Goal: Task Accomplishment & Management: Manage account settings

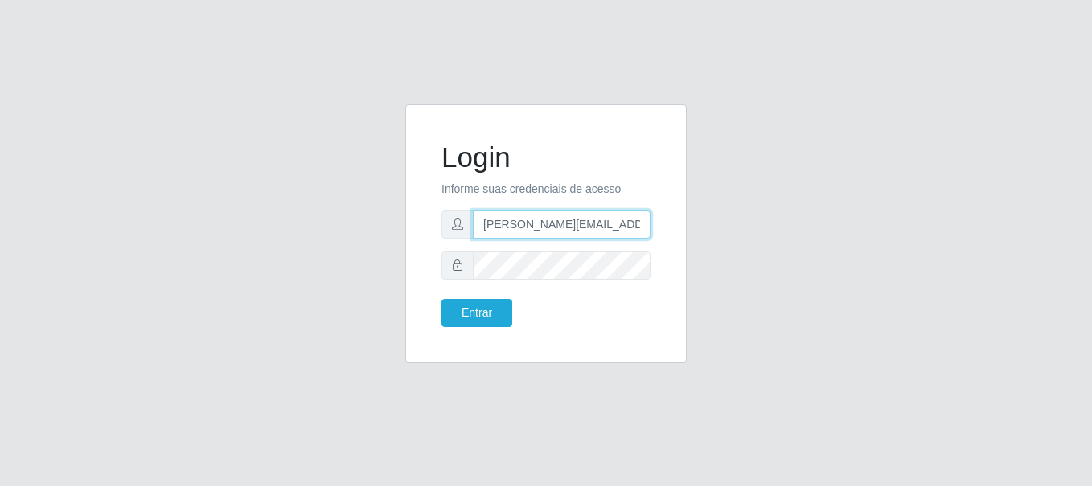
type input "[PERSON_NAME][EMAIL_ADDRESS][PERSON_NAME][DOMAIN_NAME]"
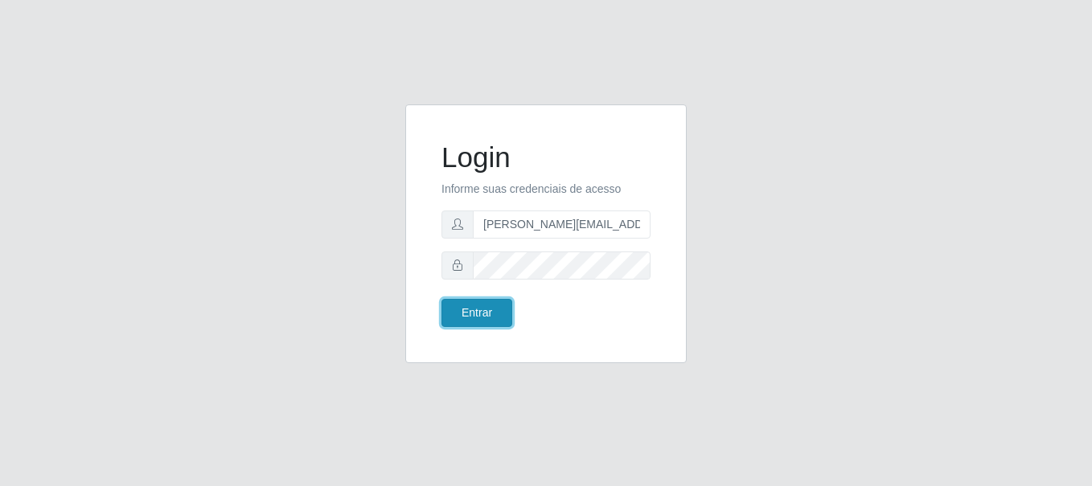
click at [476, 313] on button "Entrar" at bounding box center [476, 313] width 71 height 28
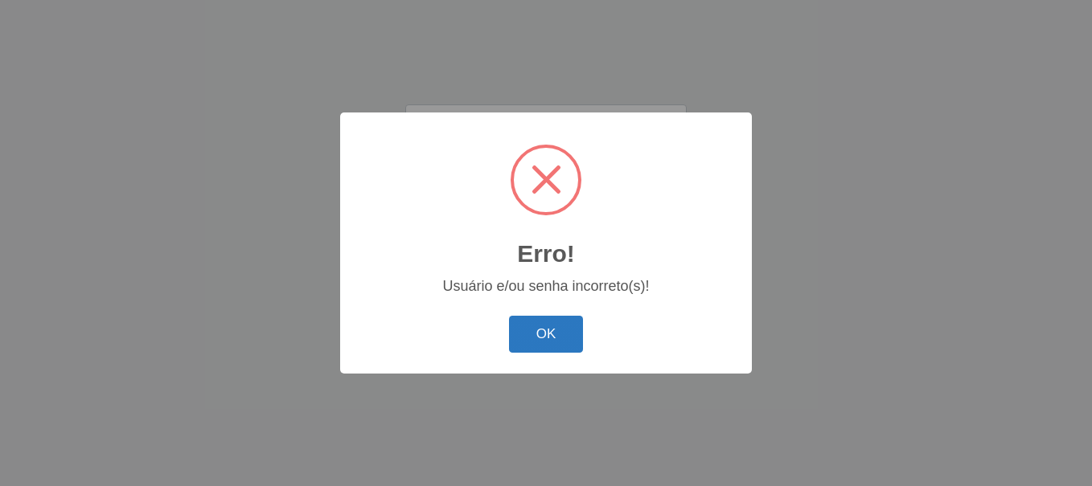
click at [551, 331] on button "OK" at bounding box center [546, 335] width 75 height 38
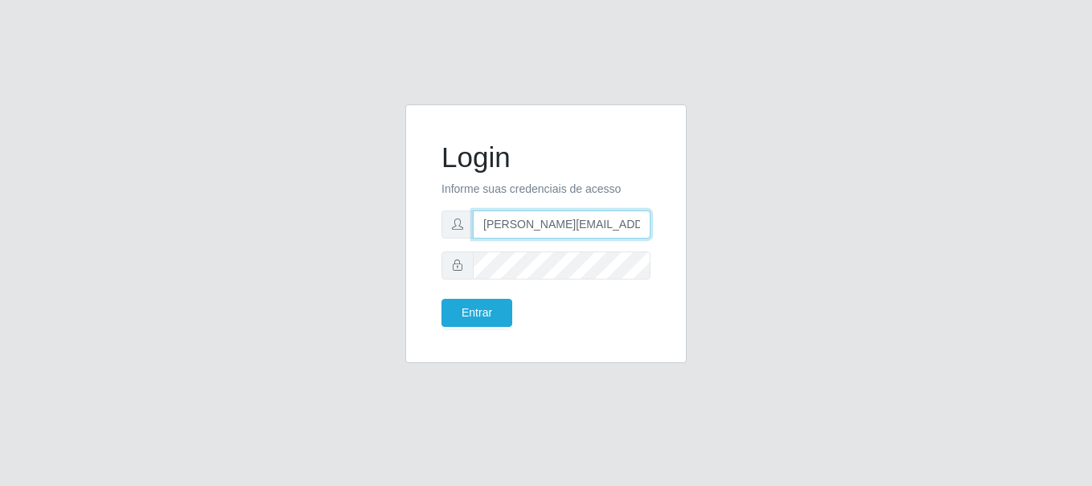
drag, startPoint x: 558, startPoint y: 223, endPoint x: 651, endPoint y: 225, distance: 93.3
click at [651, 225] on div "Login Informe suas credenciais de acesso [PERSON_NAME][EMAIL_ADDRESS][PERSON_NA…" at bounding box center [545, 234] width 241 height 219
click at [490, 223] on input "[PERSON_NAME][EMAIL_ADDRESS][PERSON_NAME][DOMAIN_NAME]" at bounding box center [562, 225] width 178 height 28
drag, startPoint x: 640, startPoint y: 229, endPoint x: 670, endPoint y: 232, distance: 30.6
click at [670, 232] on div "Login Informe suas credenciais de acesso [PERSON_NAME][EMAIL_ADDRESS][PERSON_NA…" at bounding box center [545, 234] width 281 height 259
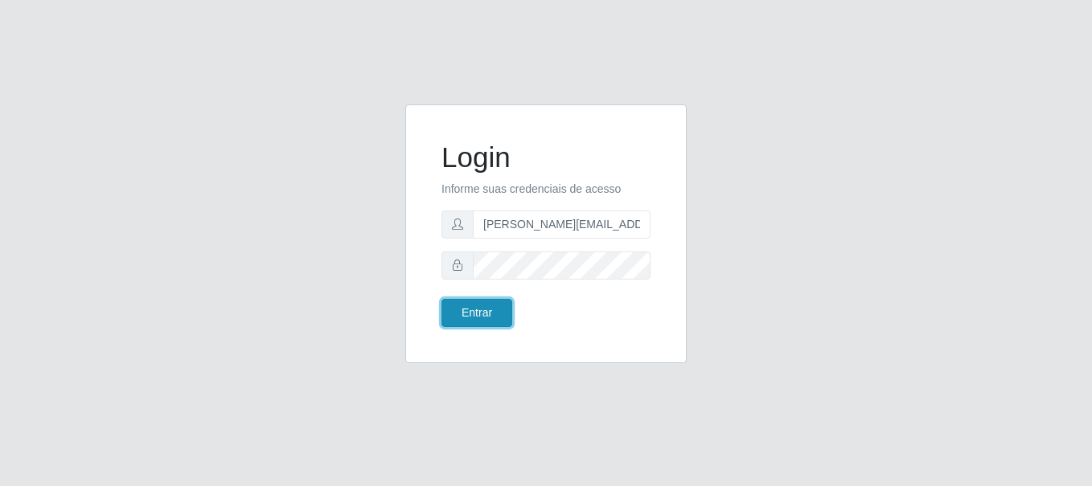
click at [506, 318] on button "Entrar" at bounding box center [476, 313] width 71 height 28
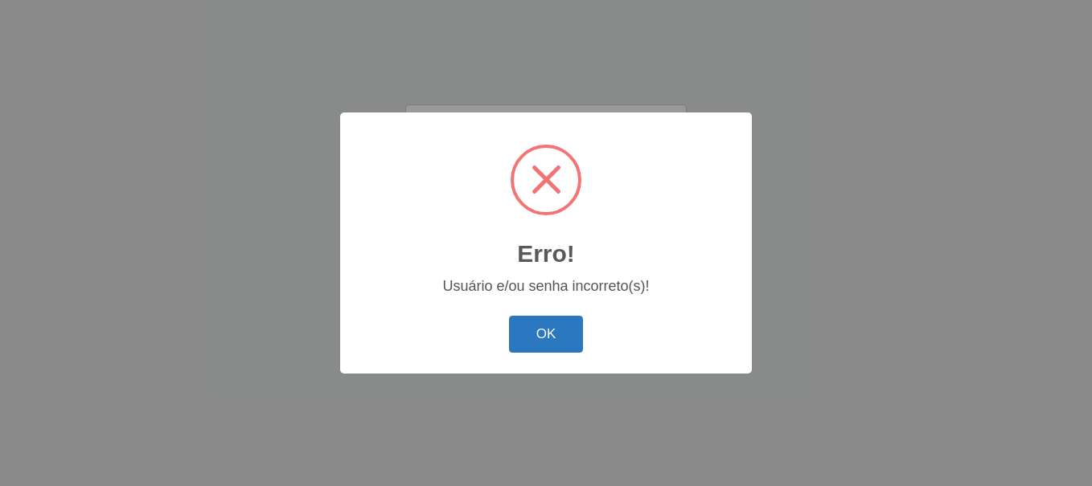
click at [564, 343] on button "OK" at bounding box center [546, 335] width 75 height 38
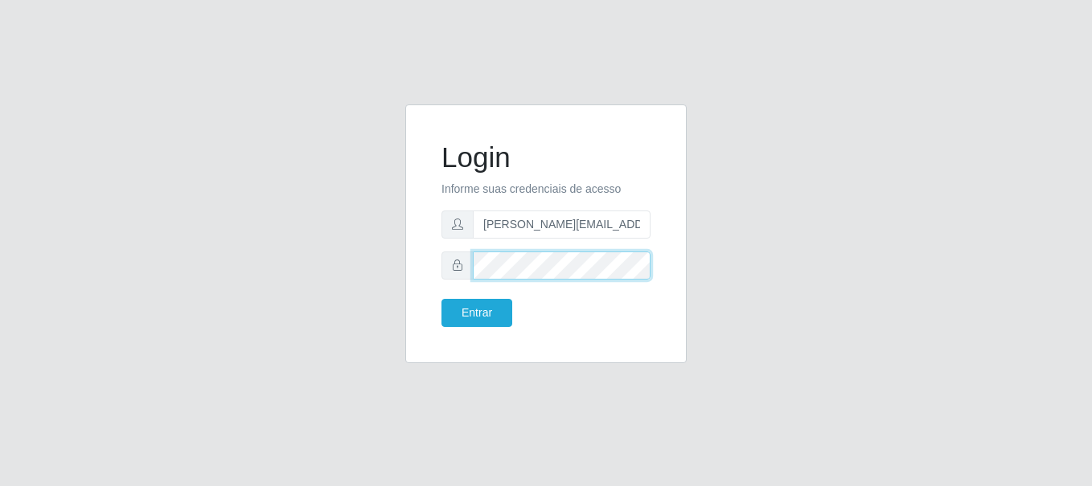
click at [361, 264] on div "Login Informe suas credenciais de acesso [PERSON_NAME][EMAIL_ADDRESS][PERSON_NA…" at bounding box center [546, 244] width 916 height 278
